Goal: Task Accomplishment & Management: Manage account settings

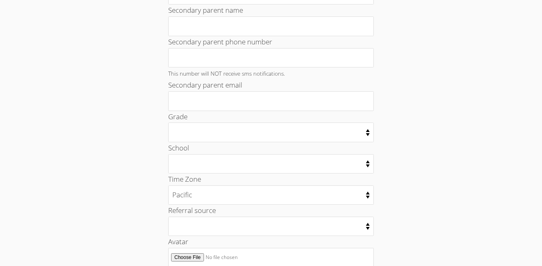
scroll to position [327, 0]
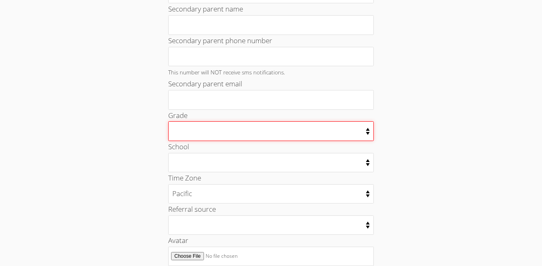
click at [260, 125] on select "Kindergarten 1st Grade 2nd Grade 3rd Grade 4th Grade 5th Grade 6th Grade 7th Gr…" at bounding box center [271, 130] width 206 height 19
click at [168, 121] on select "Kindergarten 1st Grade 2nd Grade 3rd Grade 4th Grade 5th Grade 6th Grade 7th Gr…" at bounding box center [271, 130] width 206 height 19
click at [257, 131] on select "Kindergarten 1st Grade 2nd Grade 3rd Grade 4th Grade 5th Grade 6th Grade 7th Gr…" at bounding box center [271, 130] width 206 height 19
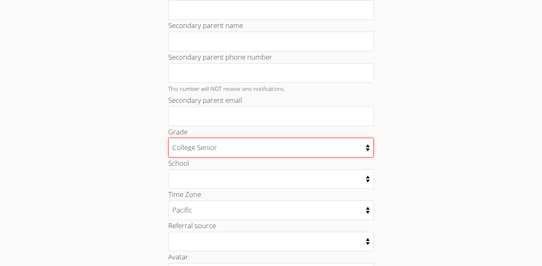
scroll to position [315, 0]
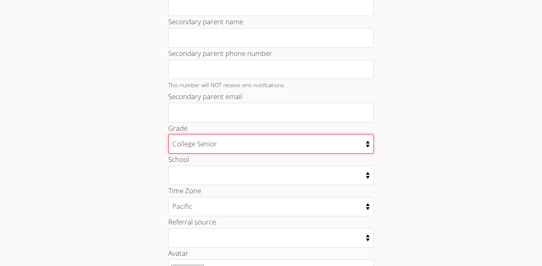
click at [243, 148] on select "Kindergarten 1st Grade 2nd Grade 3rd Grade 4th Grade 5th Grade 6th Grade 7th Gr…" at bounding box center [271, 143] width 206 height 19
click at [168, 134] on select "Kindergarten 1st Grade 2nd Grade 3rd Grade 4th Grade 5th Grade 6th Grade 7th Gr…" at bounding box center [271, 143] width 206 height 19
click at [221, 144] on select "Kindergarten 1st Grade 2nd Grade 3rd Grade 4th Grade 5th Grade 6th Grade 7th Gr…" at bounding box center [271, 143] width 206 height 19
select select "4"
click at [168, 134] on select "Kindergarten 1st Grade 2nd Grade 3rd Grade 4th Grade 5th Grade 6th Grade 7th Gr…" at bounding box center [271, 143] width 206 height 19
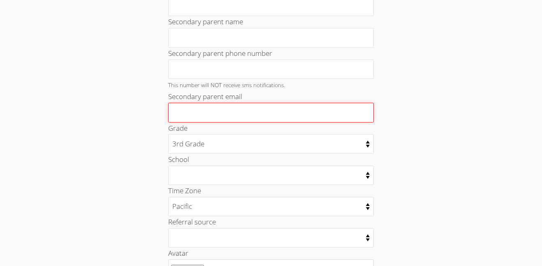
click at [238, 116] on input "Secondary parent email" at bounding box center [271, 113] width 206 height 20
click at [238, 116] on input "gb" at bounding box center [271, 113] width 206 height 20
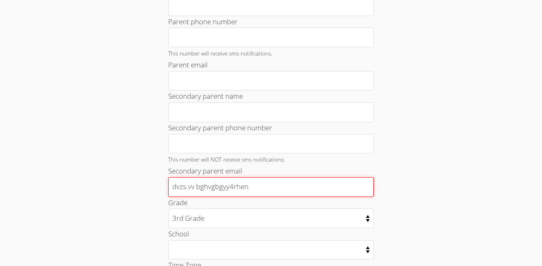
scroll to position [236, 0]
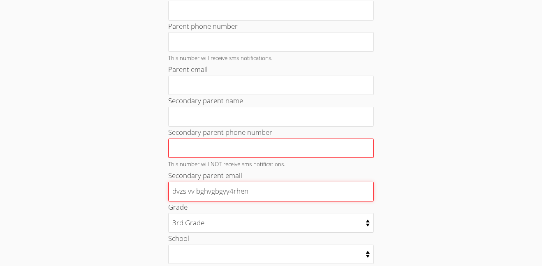
type input "dvzs vv bghvgbgyy4rhen"
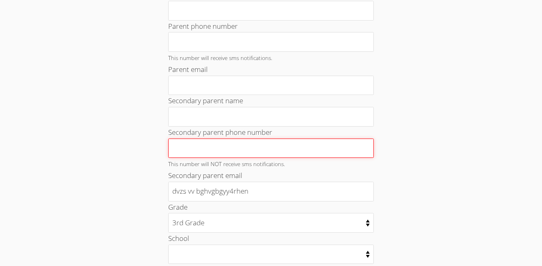
click at [248, 141] on input "Secondary parent phone number" at bounding box center [271, 149] width 206 height 20
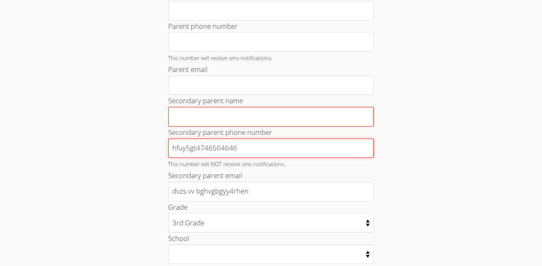
type input "hfuy5gt4746564646"
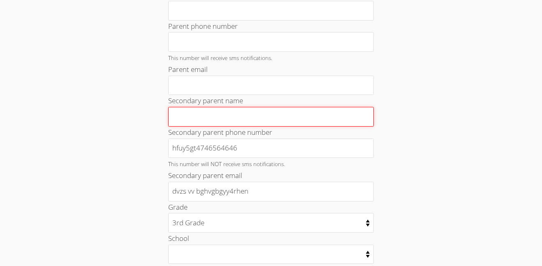
click at [233, 112] on input "Secondary parent name" at bounding box center [271, 117] width 206 height 20
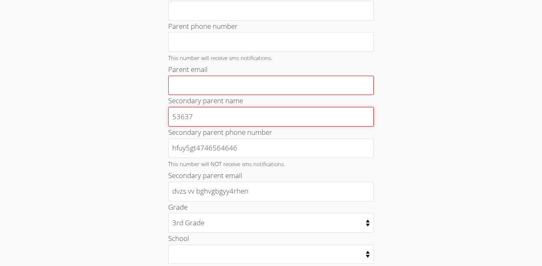
type input "53637"
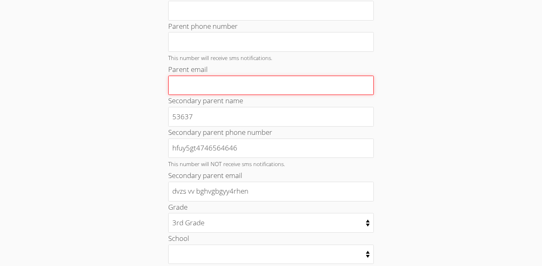
click at [214, 84] on input "Parent email" at bounding box center [271, 86] width 206 height 20
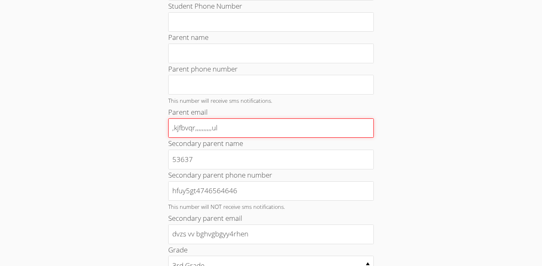
scroll to position [183, 0]
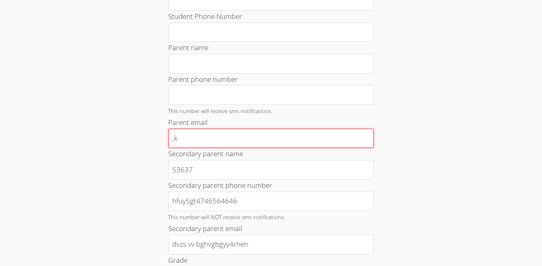
type input ","
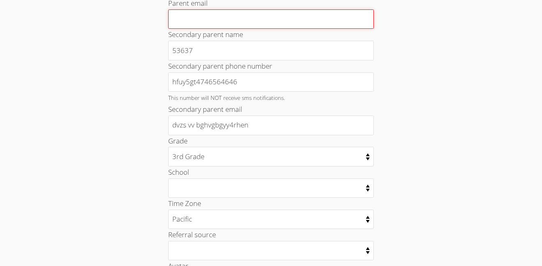
scroll to position [302, 0]
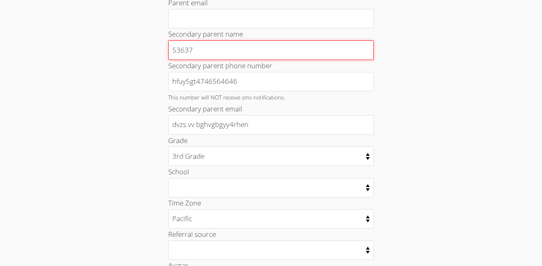
click at [234, 55] on input "53637" at bounding box center [271, 50] width 206 height 20
type input "5"
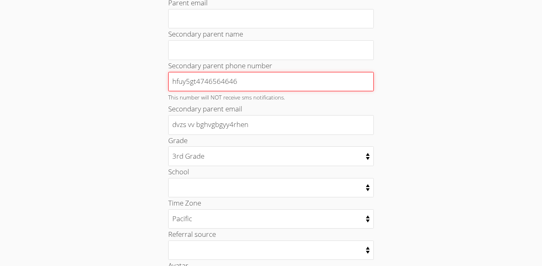
click at [266, 86] on input "hfuy5gt4746564646" at bounding box center [271, 82] width 206 height 20
type input "h"
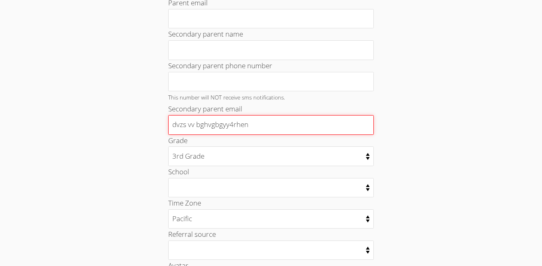
click at [263, 126] on input "dvzs vv bghvgbgyy4rhen" at bounding box center [271, 125] width 206 height 20
type input "d"
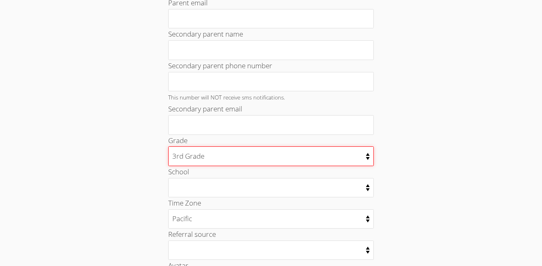
click at [233, 158] on select "Kindergarten 1st Grade 2nd Grade 3rd Grade 4th Grade 5th Grade 6th Grade 7th Gr…" at bounding box center [271, 155] width 206 height 19
select select
click at [168, 146] on select "Kindergarten 1st Grade 2nd Grade 3rd Grade 4th Grade 5th Grade 6th Grade 7th Gr…" at bounding box center [271, 155] width 206 height 19
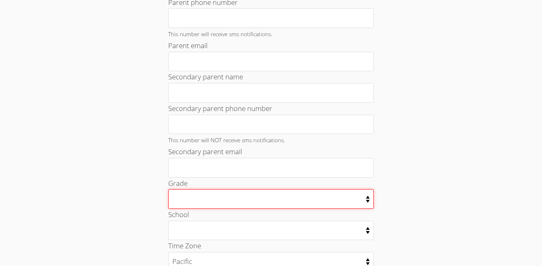
scroll to position [0, 0]
